Goal: Download file/media

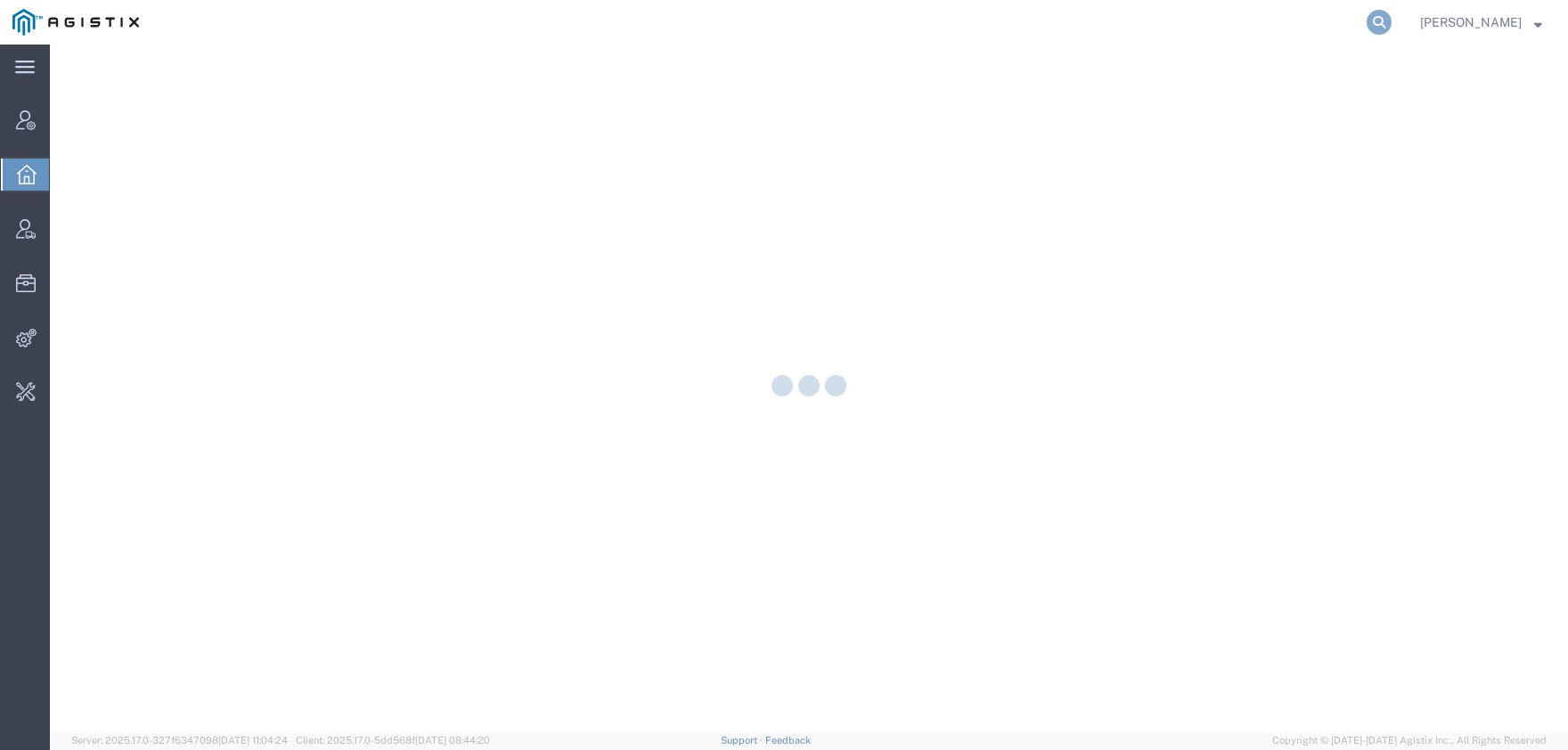
click at [1391, 23] on icon at bounding box center [1379, 22] width 25 height 25
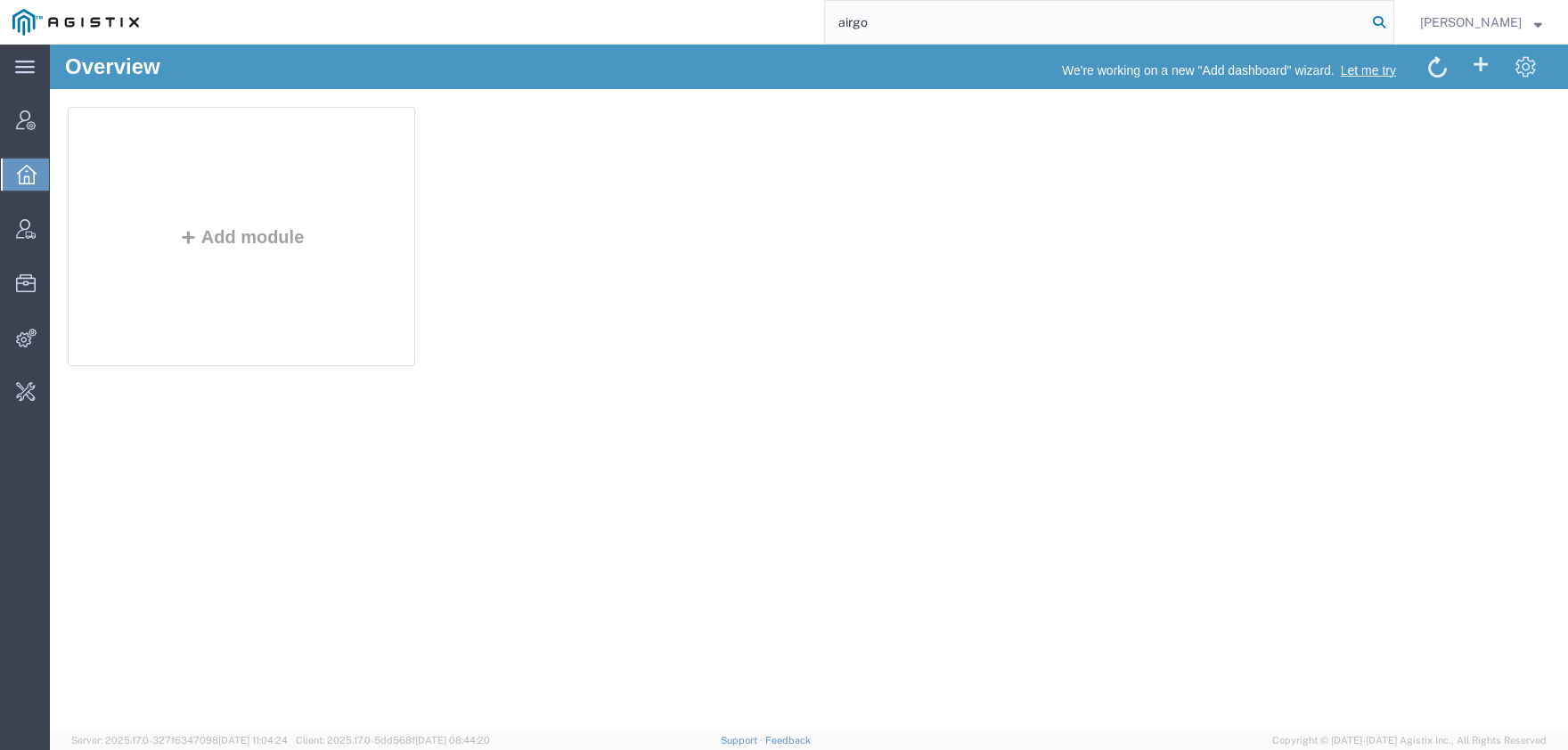
type input "airgo"
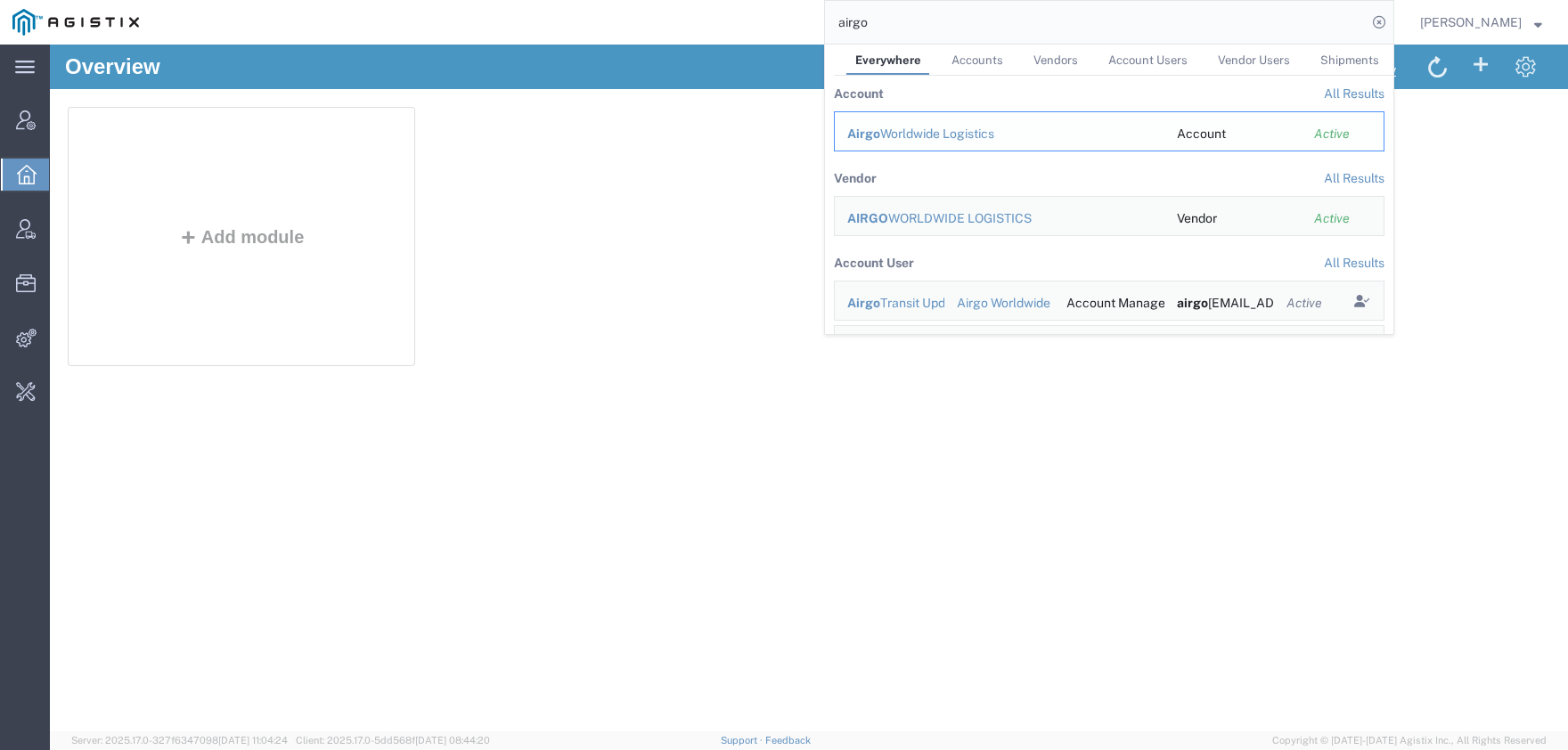
drag, startPoint x: 976, startPoint y: 139, endPoint x: 920, endPoint y: 92, distance: 73.1
click at [976, 139] on div "Airgo Worldwide Logistics" at bounding box center [999, 134] width 305 height 19
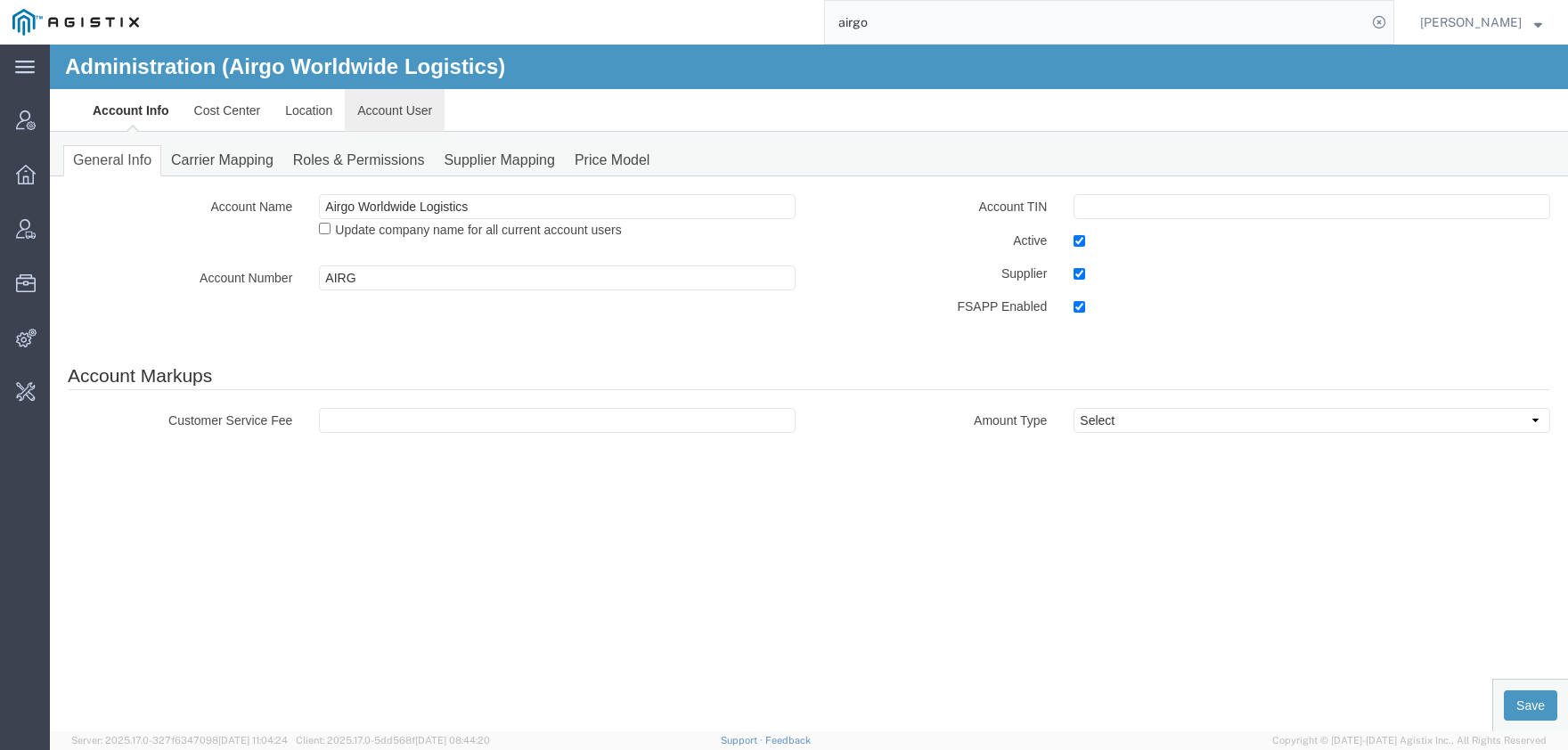
click at [411, 112] on link "Account User" at bounding box center [394, 110] width 99 height 43
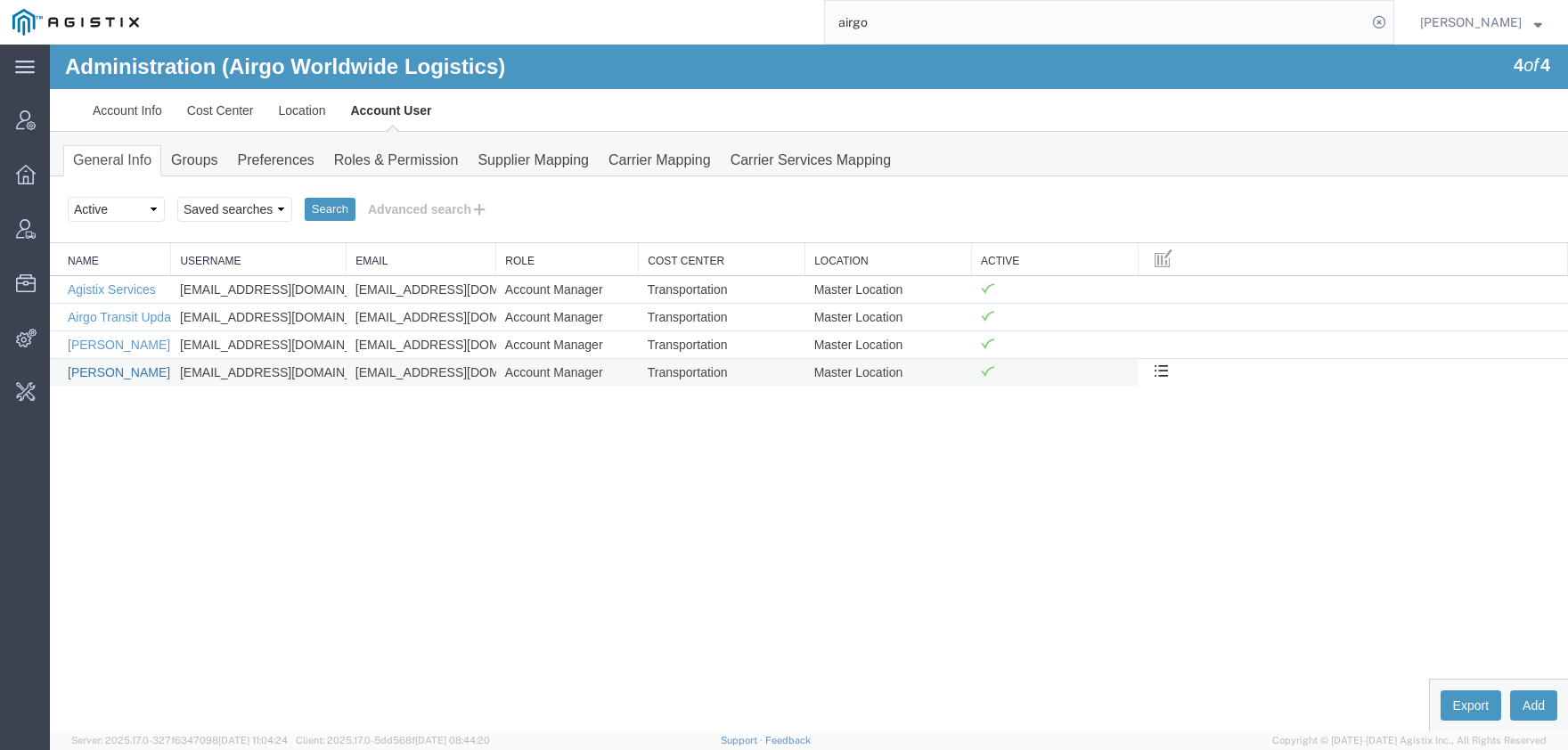
click at [115, 373] on link "Scott Prince" at bounding box center [119, 372] width 102 height 14
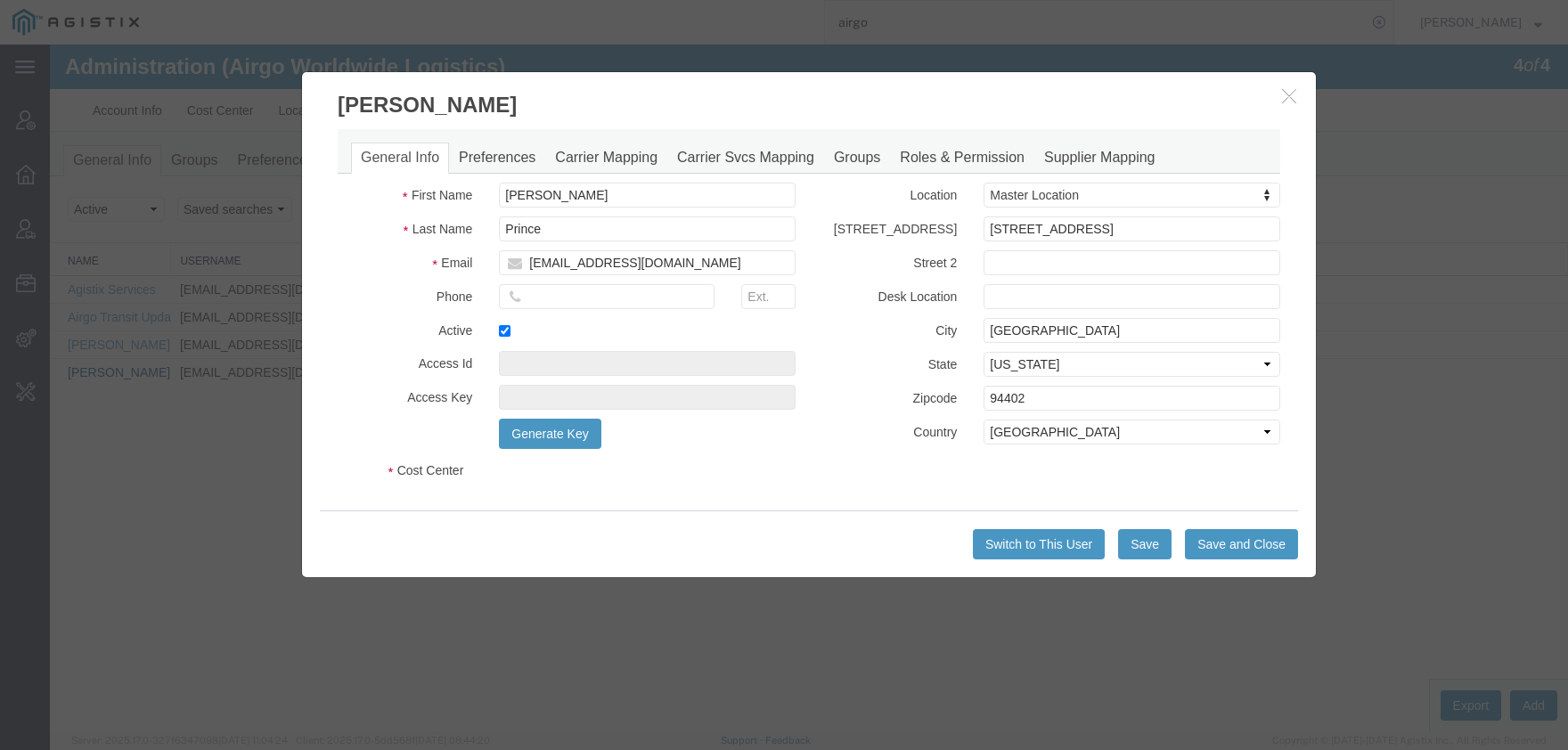
select select "COSTCENTER"
select select "1872561"
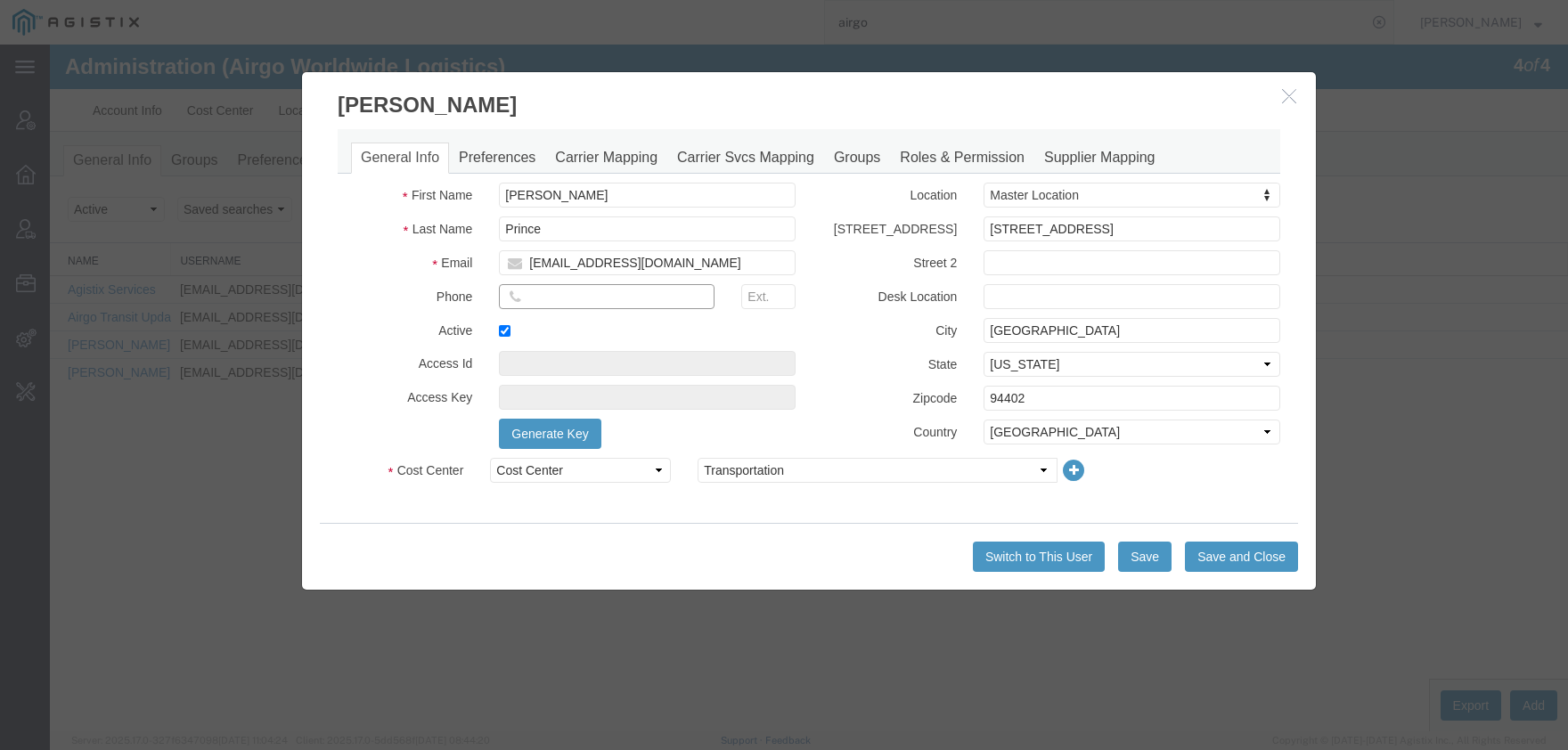
click at [548, 300] on input "tel" at bounding box center [607, 296] width 216 height 25
type input "412-659-2679"
click at [1232, 556] on button "Save and Close" at bounding box center [1242, 556] width 114 height 30
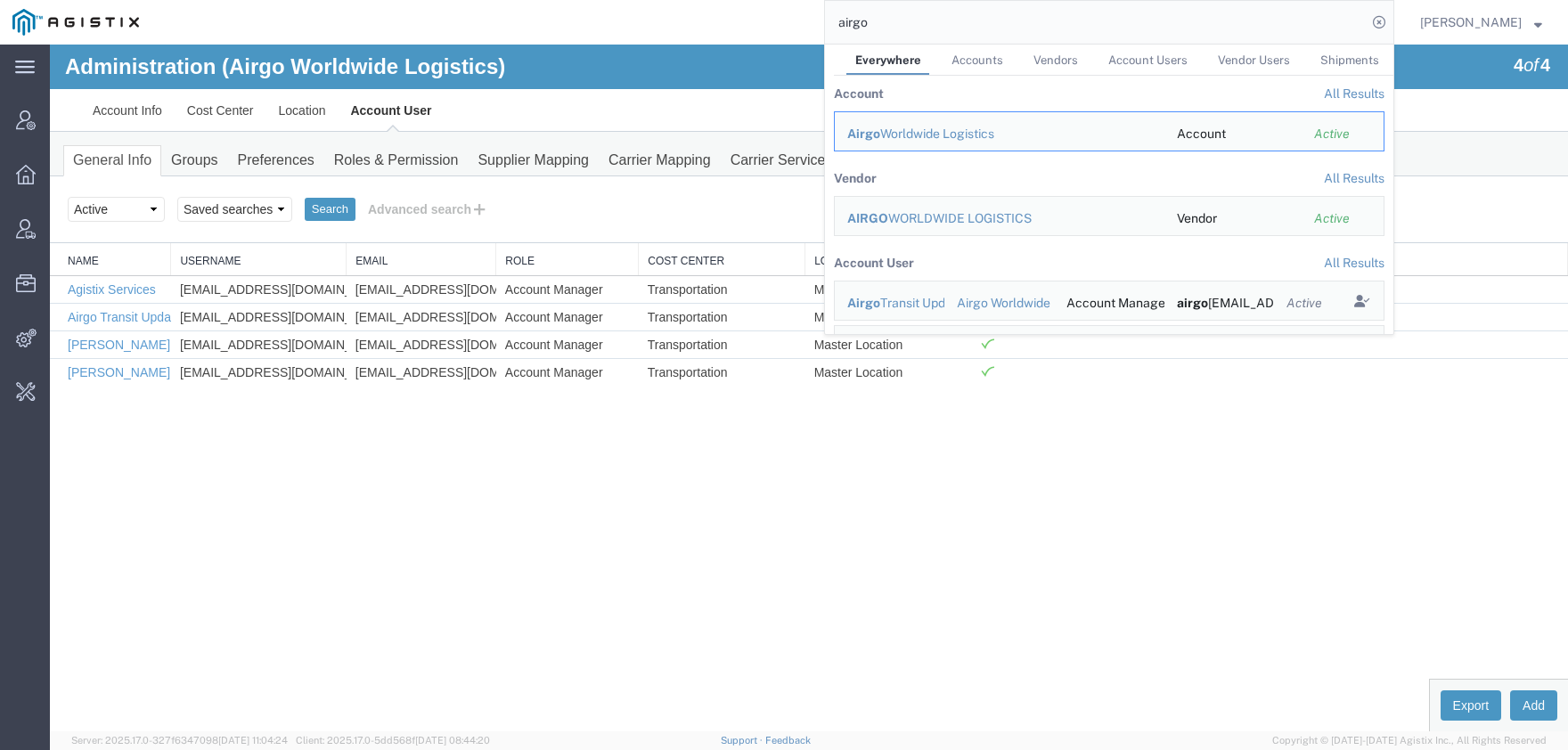
drag, startPoint x: 928, startPoint y: 24, endPoint x: 749, endPoint y: 22, distance: 179.0
click at [825, 23] on input "airgo" at bounding box center [1096, 22] width 541 height 43
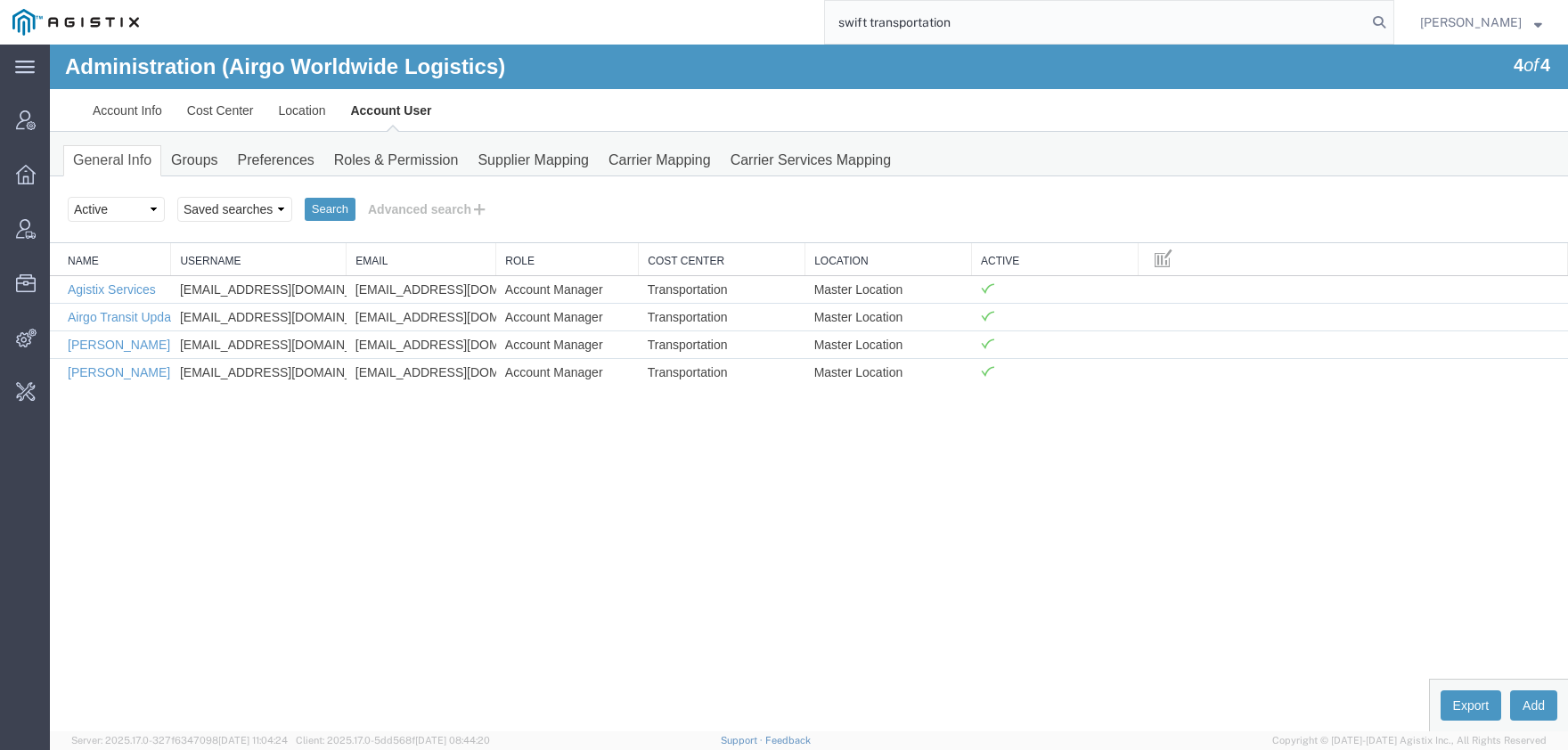
type input "swift transportation"
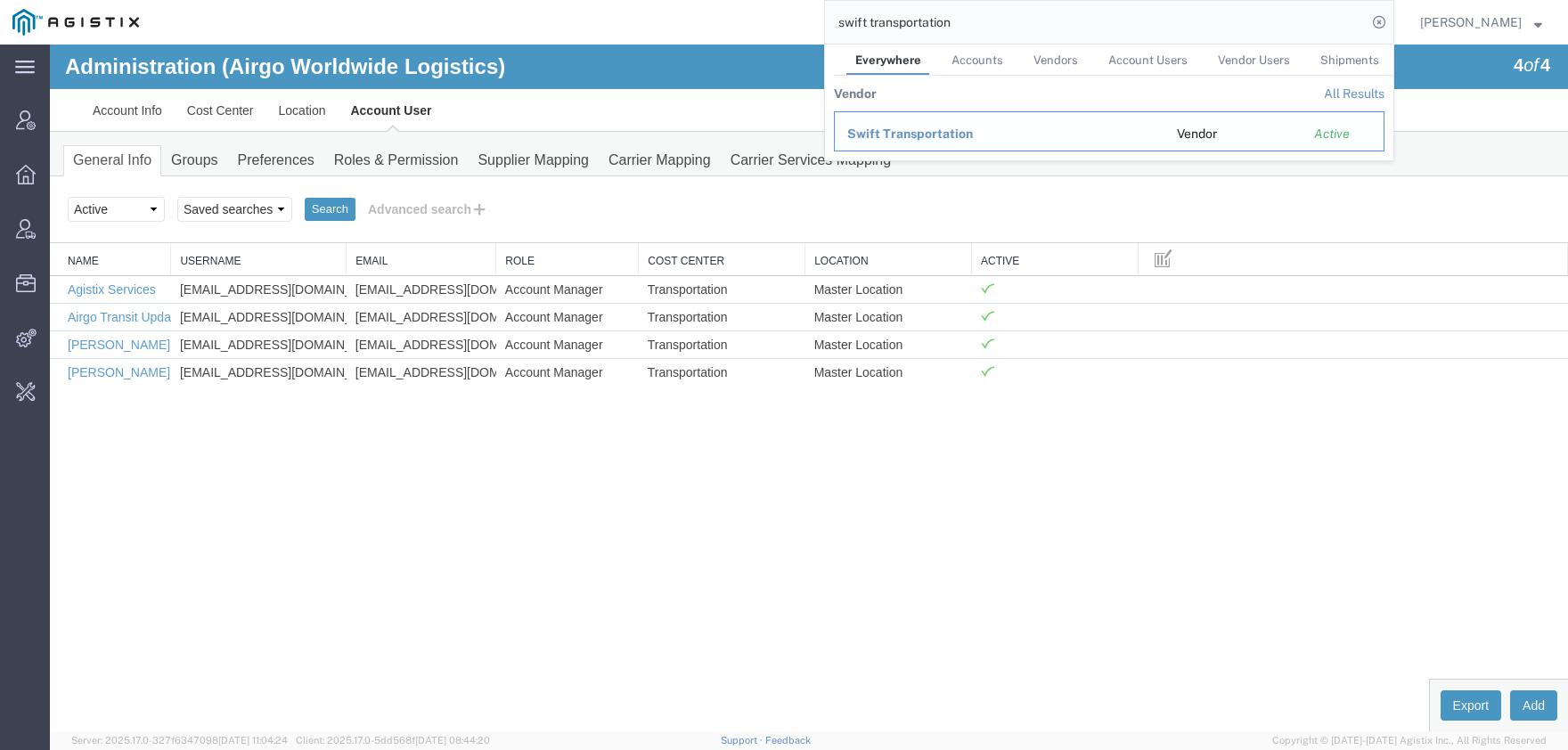
click at [920, 133] on span "Swift Transportation" at bounding box center [909, 133] width 126 height 14
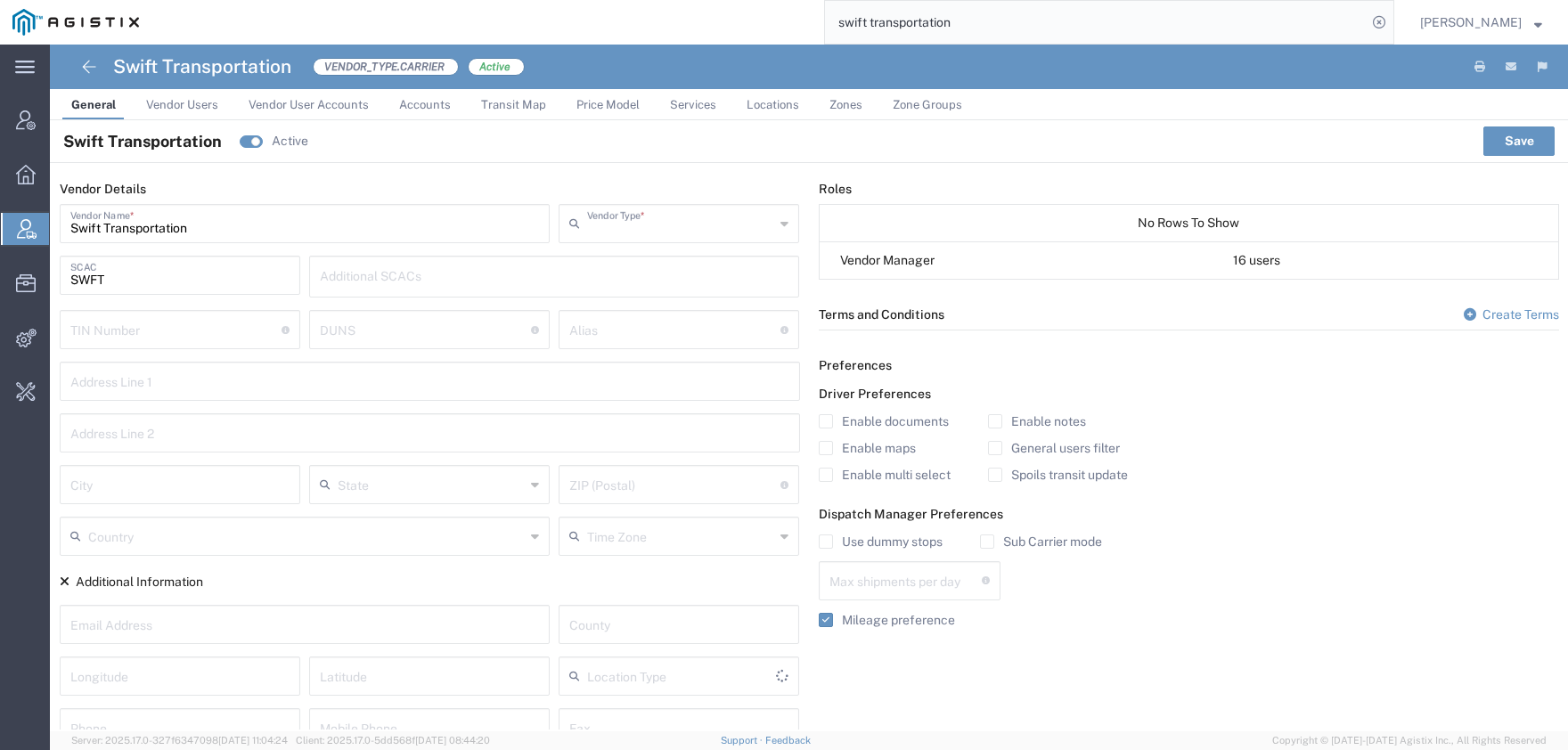
type input "Carrier"
click at [598, 98] on span "Price Model" at bounding box center [608, 105] width 63 height 13
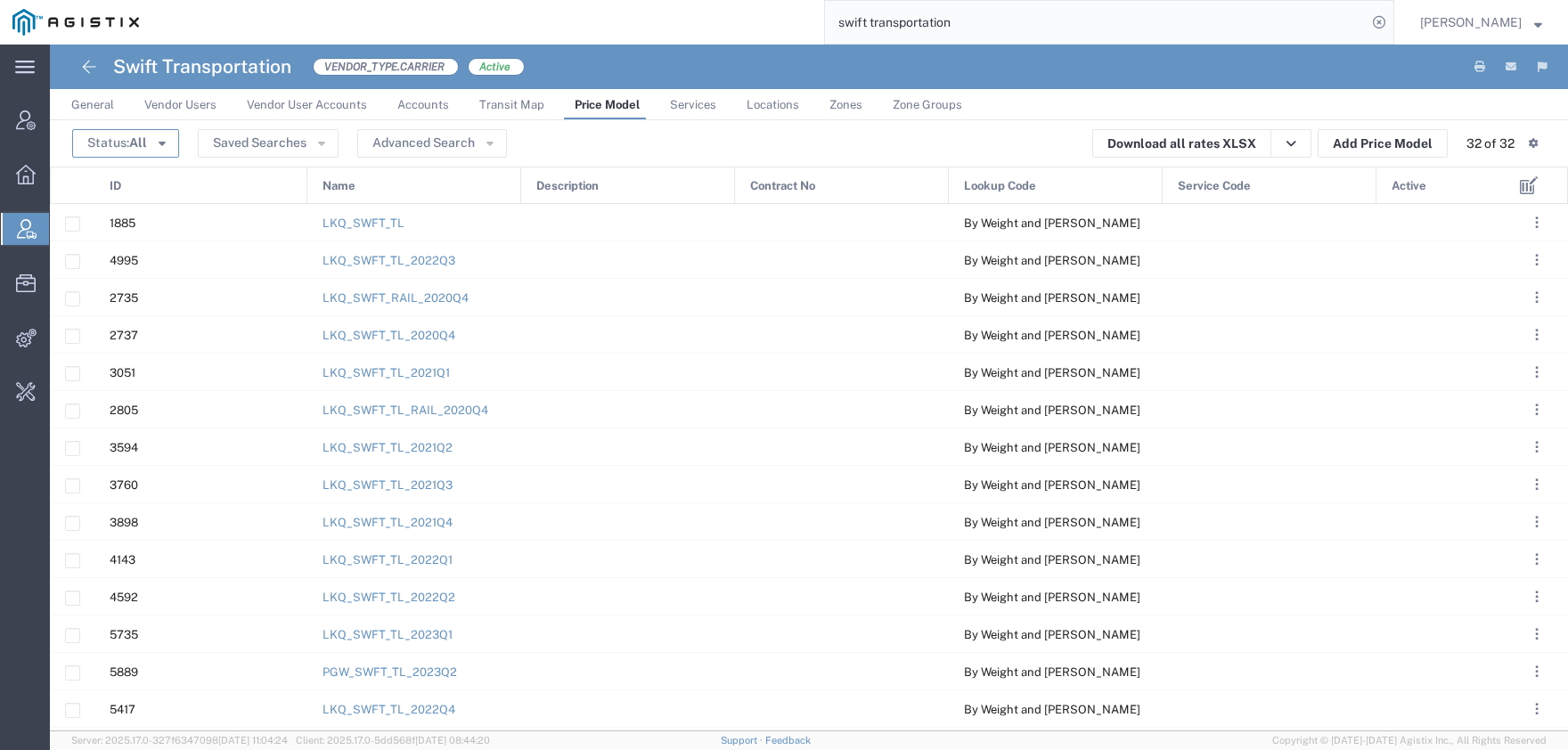
click at [118, 143] on button "Status: All" at bounding box center [125, 143] width 107 height 28
click at [132, 182] on span "Active" at bounding box center [176, 176] width 205 height 27
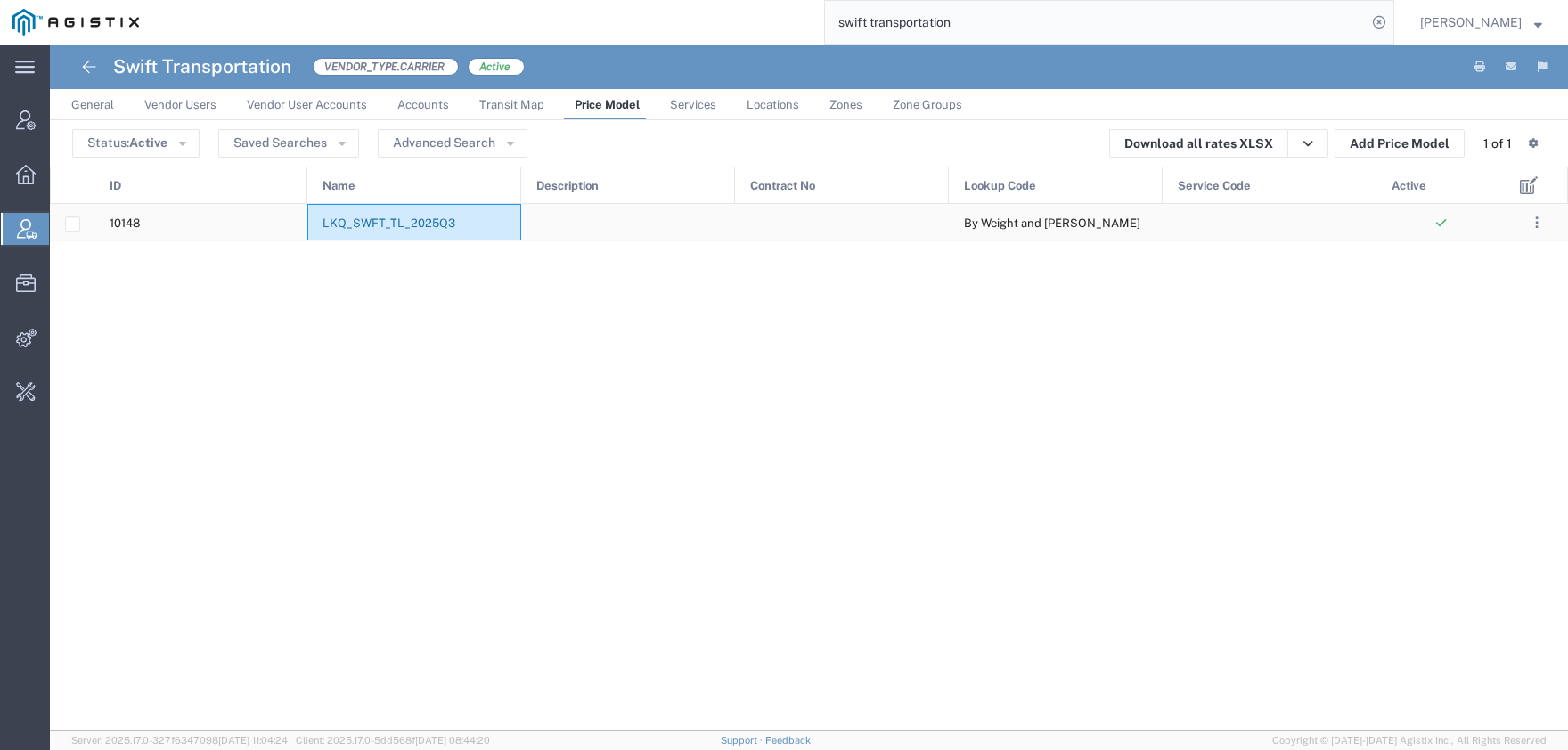
click at [434, 222] on link "LKQ_SWFT_TL_2025Q3" at bounding box center [389, 223] width 132 height 13
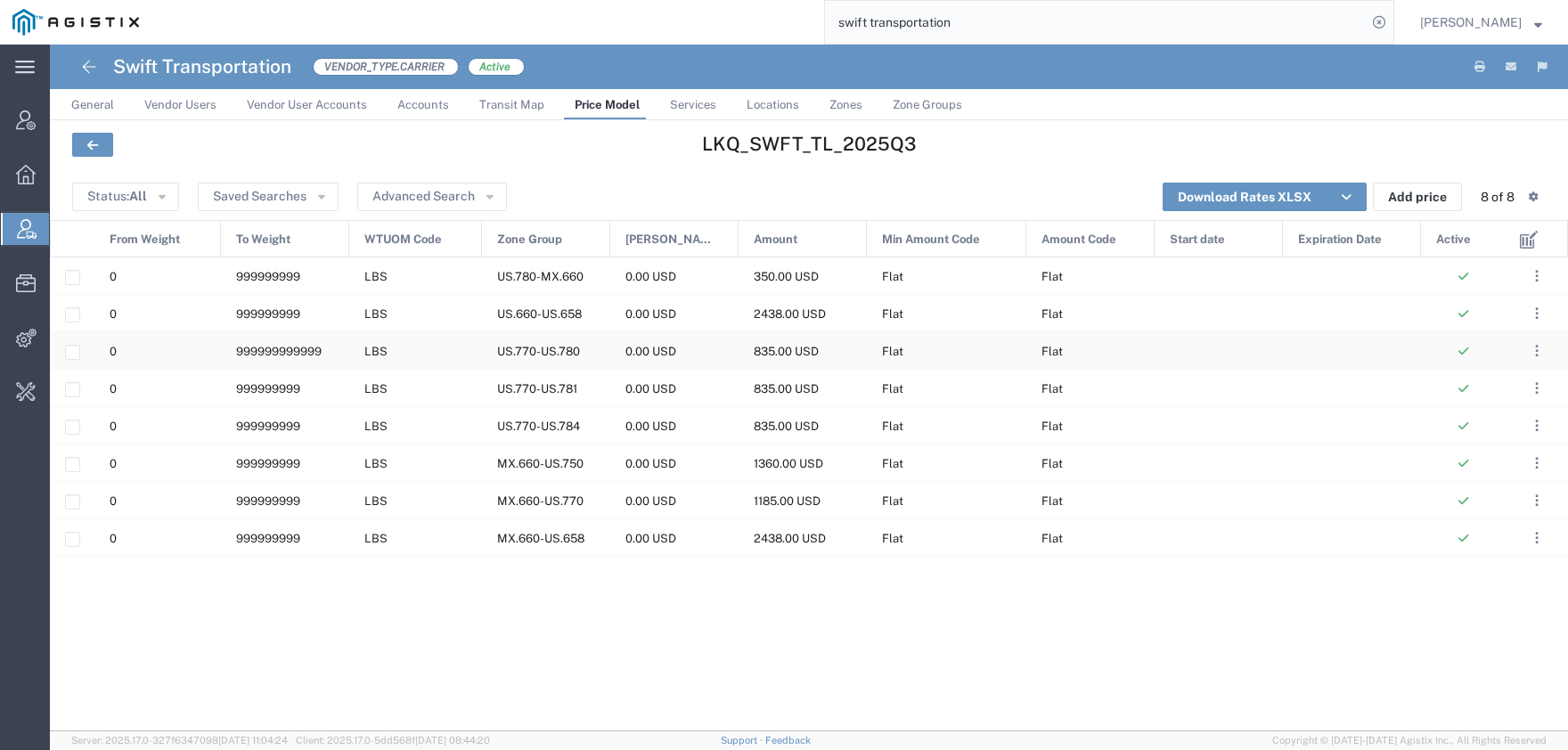
click at [558, 357] on span "US.770-US.780" at bounding box center [538, 351] width 83 height 13
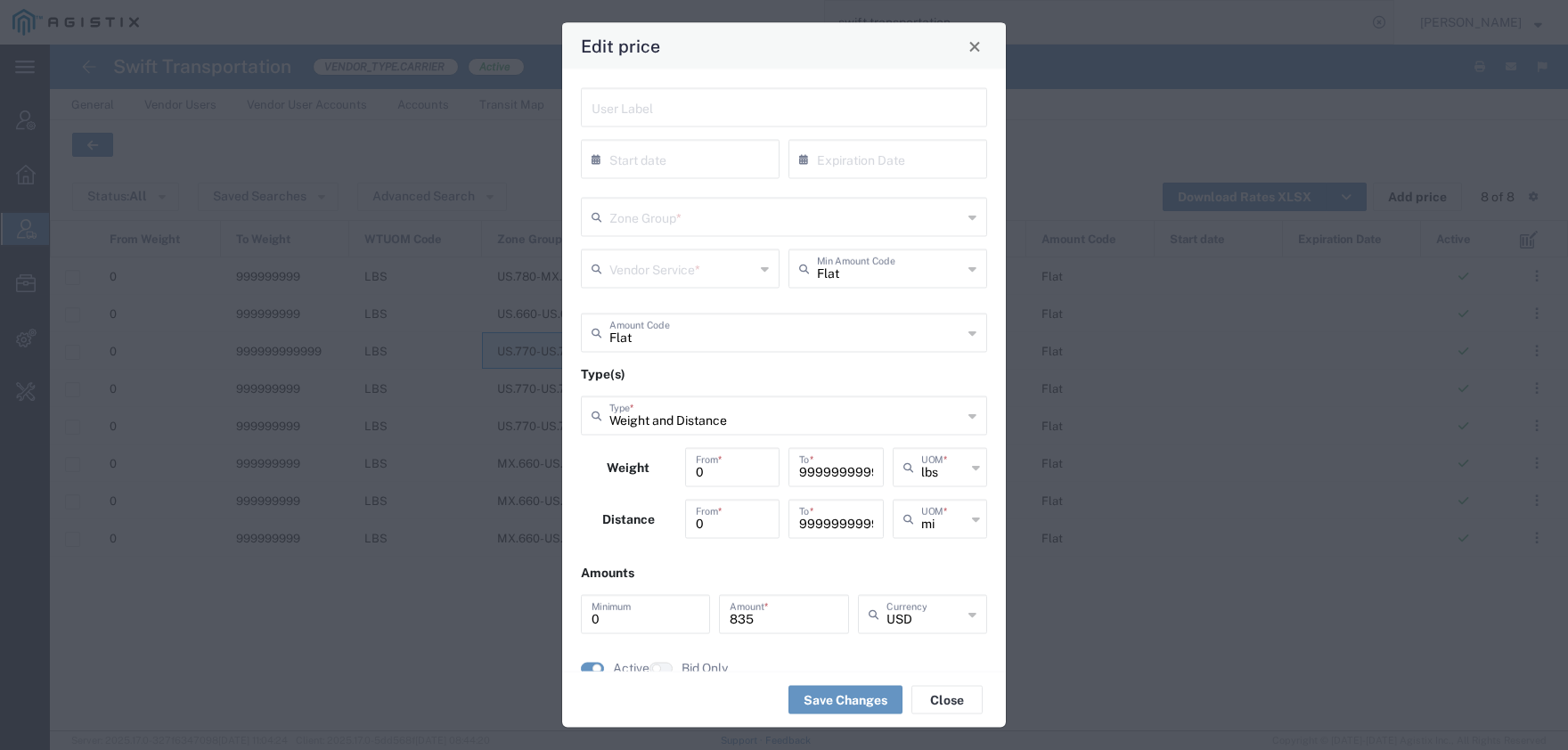
type input "US.770-US.780"
type input "TL Standard 3 - 5 Day"
click at [836, 470] on input "999999999999" at bounding box center [836, 465] width 74 height 31
type input "9999999999999999"
click at [860, 704] on button "Save Changes" at bounding box center [845, 700] width 114 height 28
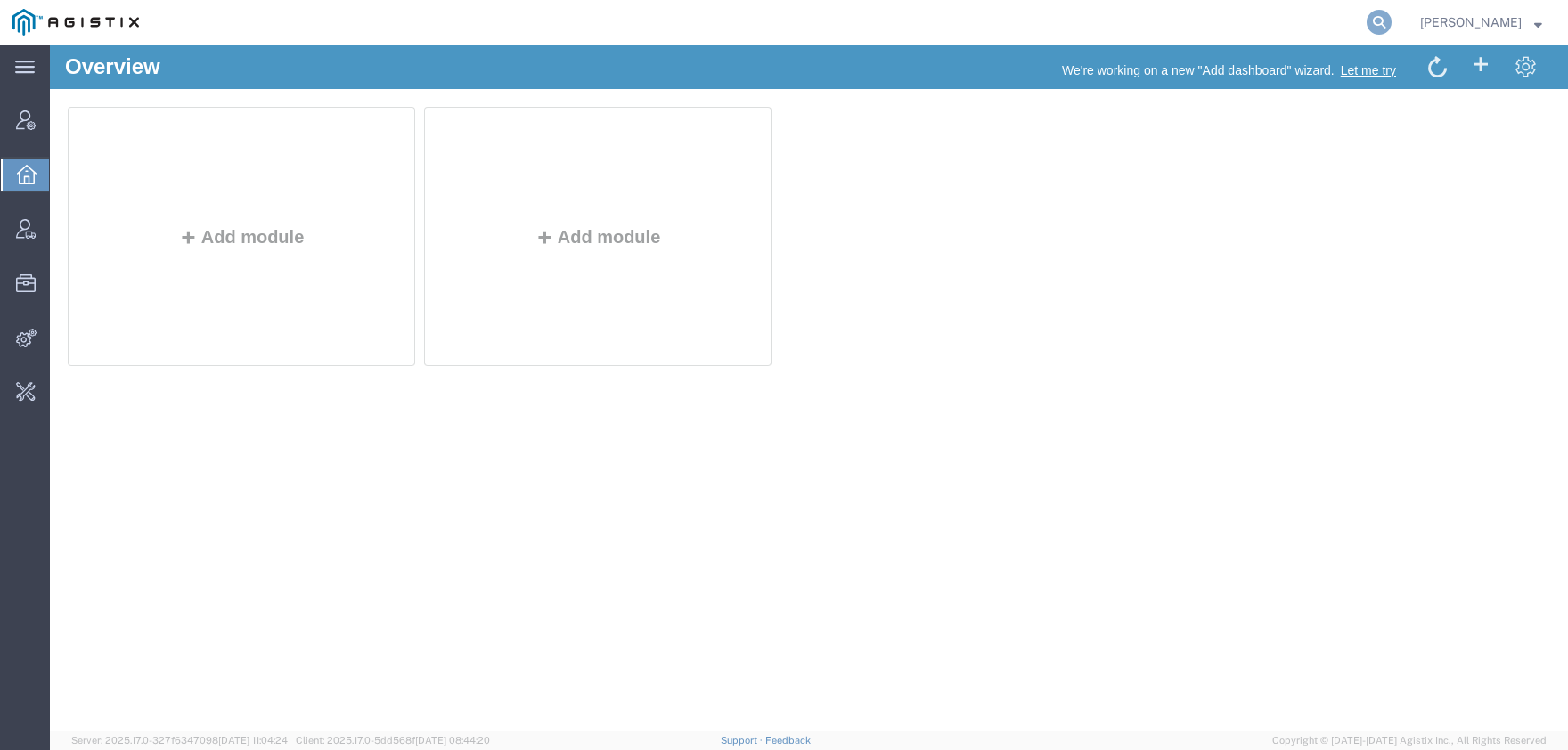
click at [1391, 24] on icon at bounding box center [1379, 22] width 25 height 25
paste input "56429244"
type input "56429244"
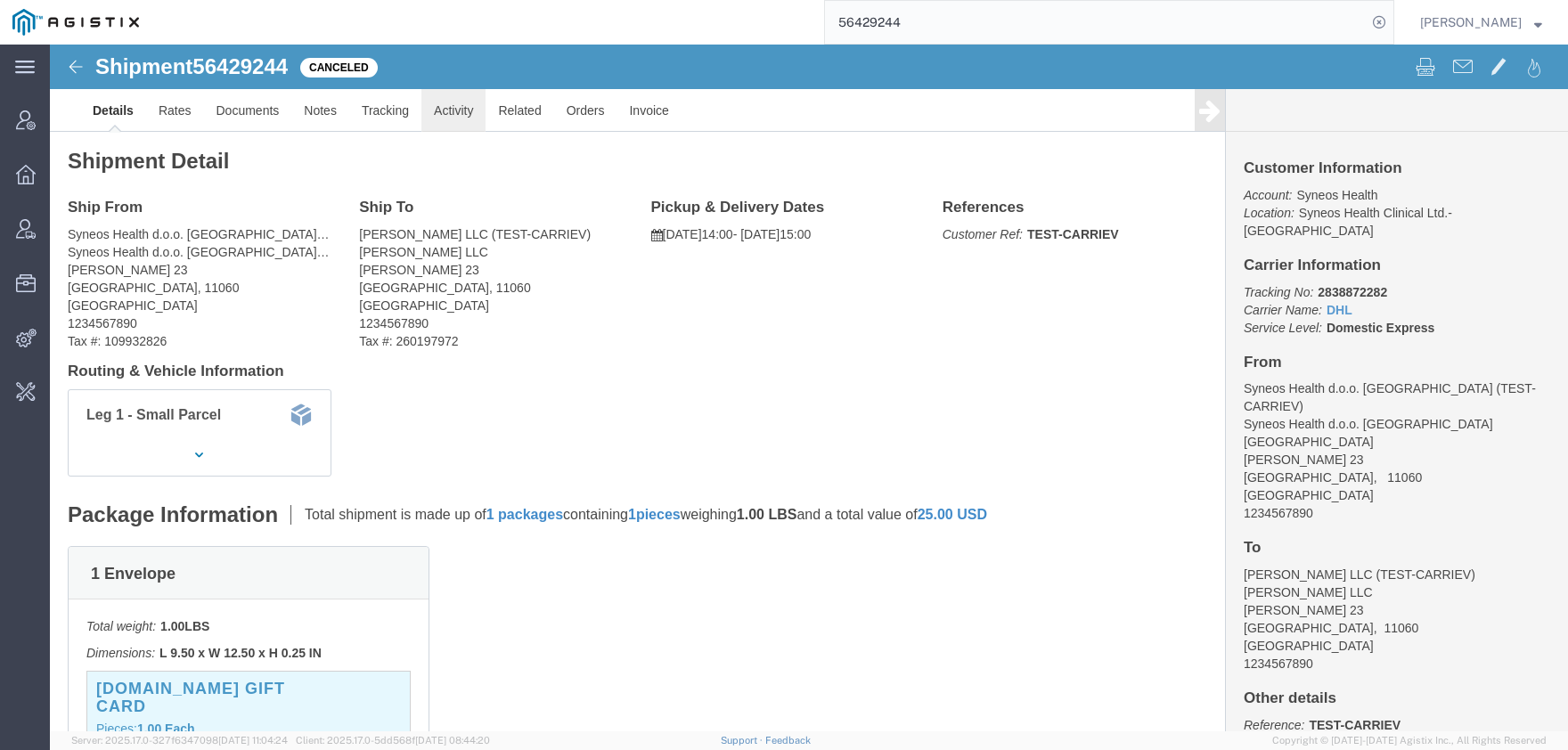
click link "Activity"
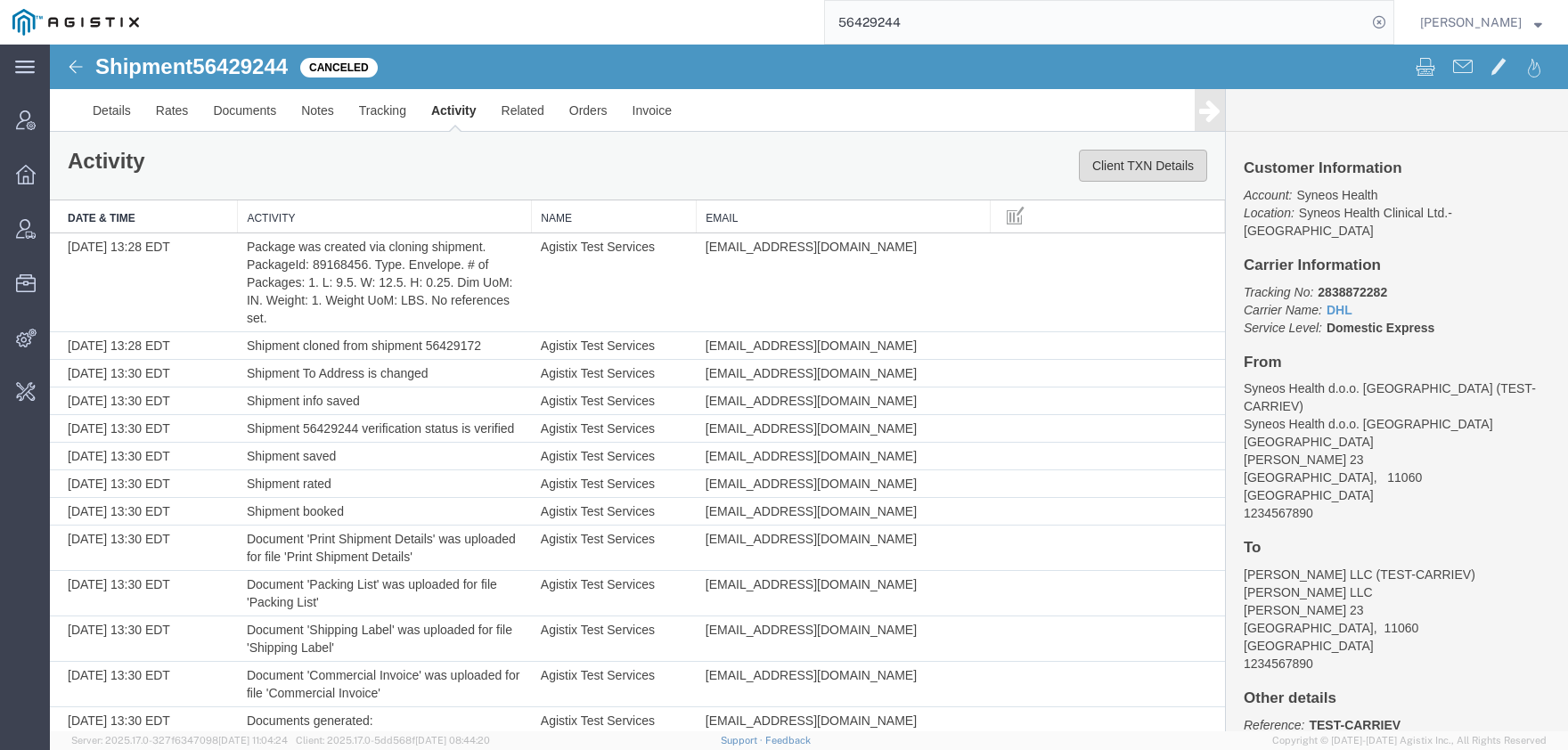
click at [1126, 173] on button "Client TXN Details" at bounding box center [1143, 166] width 129 height 32
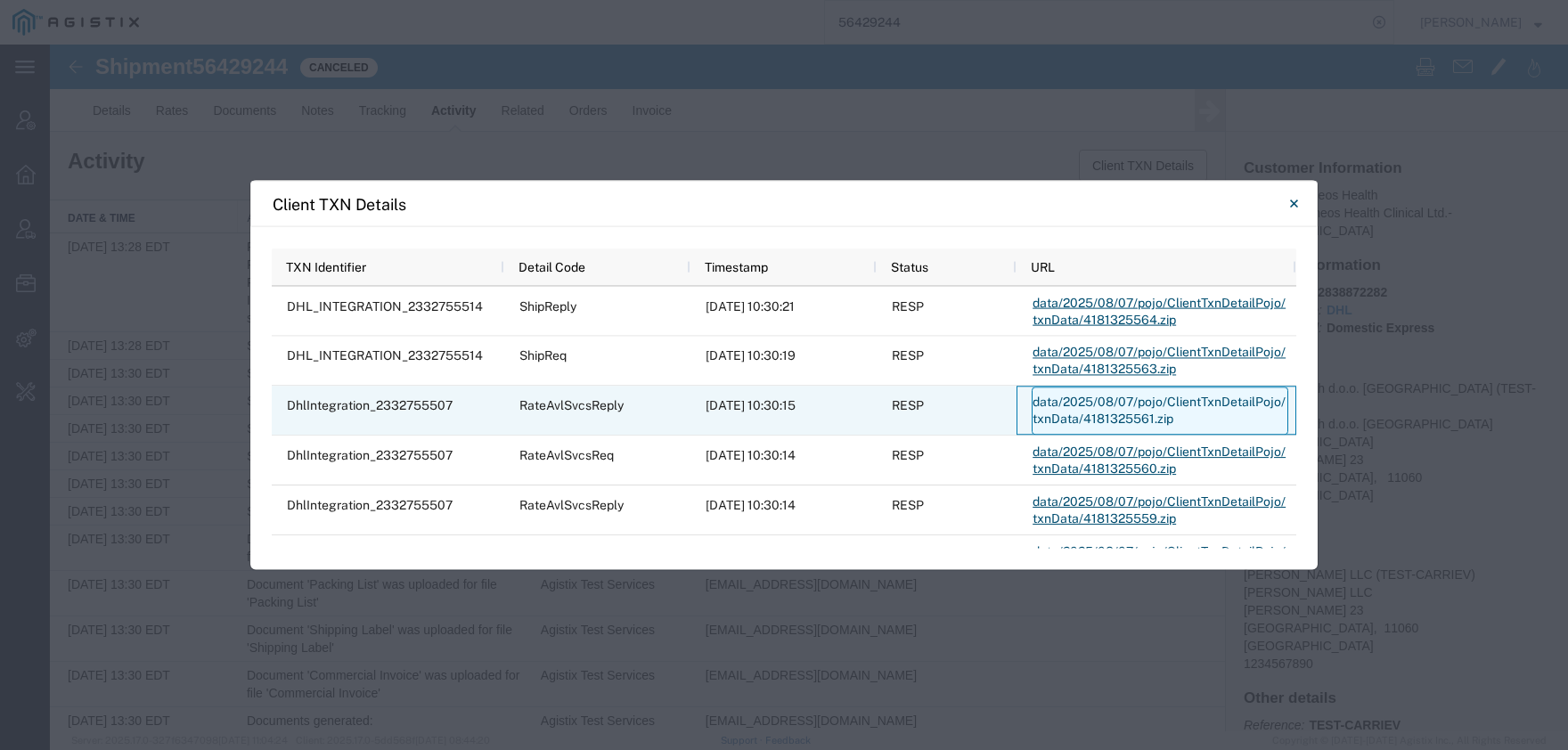
click at [1078, 411] on link "data/2025/08/07/pojo/ClientTxnDetailPojo/txnData/4181325561.zip" at bounding box center [1159, 410] width 256 height 48
